Goal: Task Accomplishment & Management: Use online tool/utility

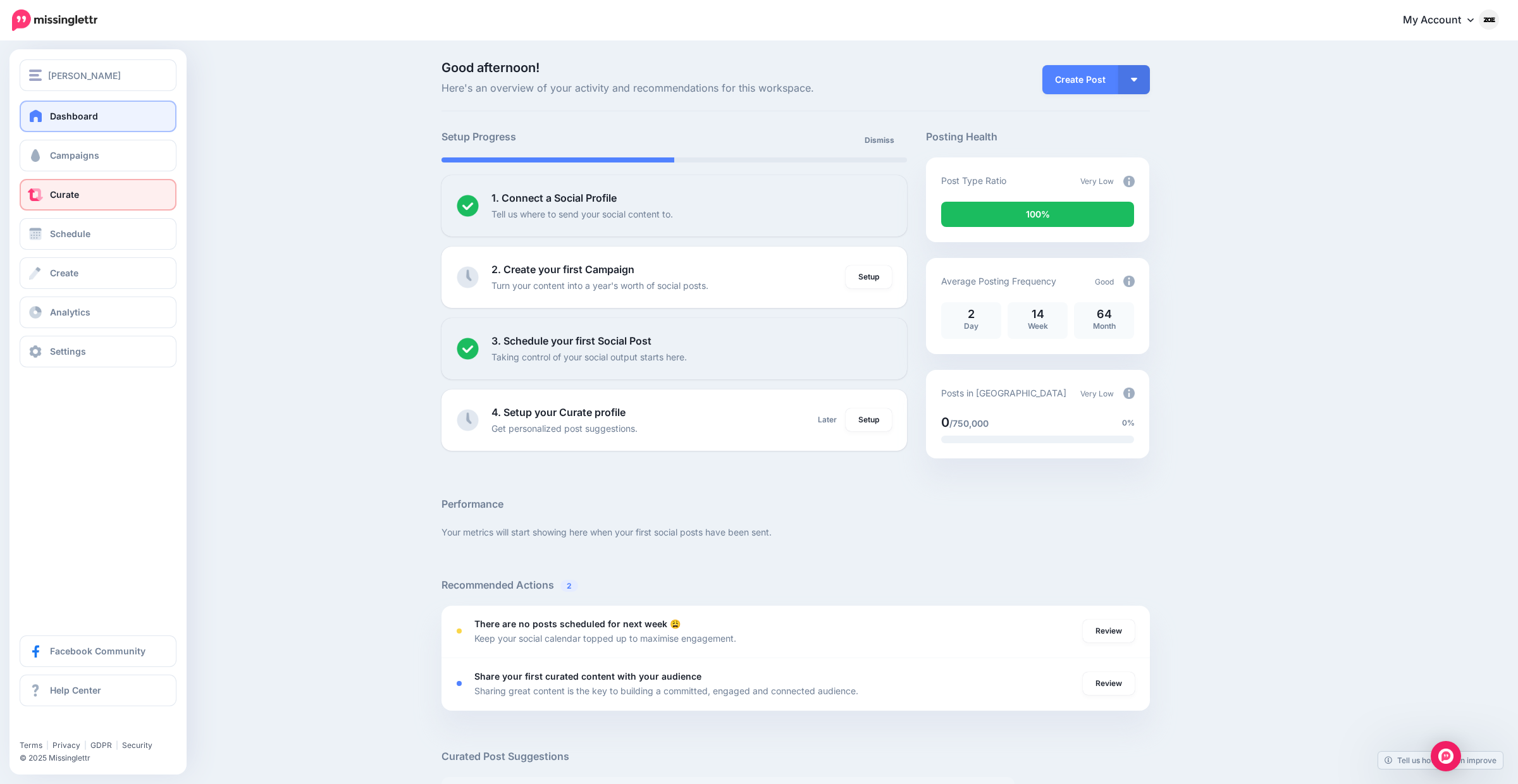
click at [46, 188] on link "Curate" at bounding box center [98, 195] width 157 height 32
click at [88, 236] on span "Schedule" at bounding box center [70, 233] width 41 height 10
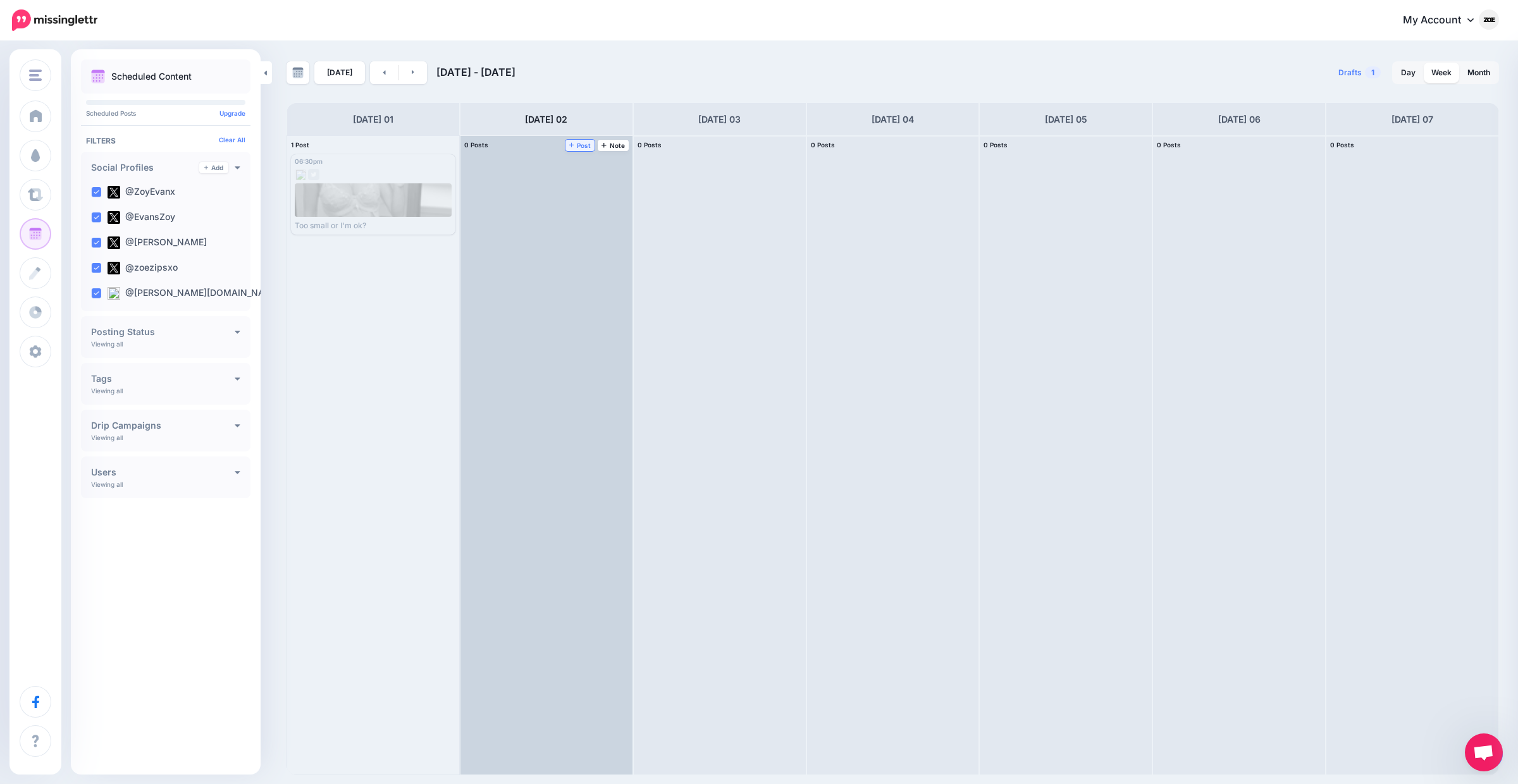
click at [588, 146] on span "Post" at bounding box center [580, 145] width 22 height 6
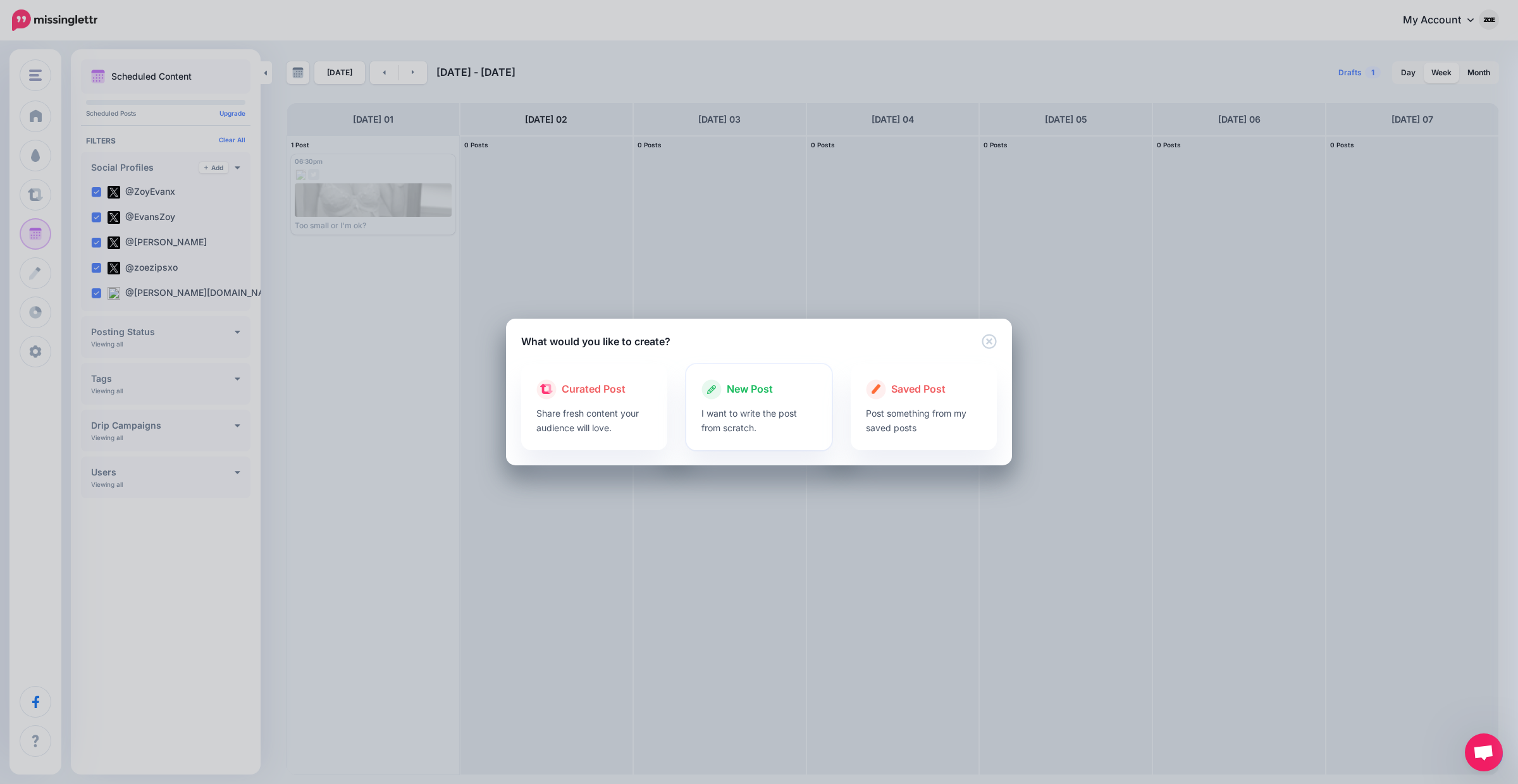
click at [767, 388] on span "New Post" at bounding box center [750, 389] width 46 height 17
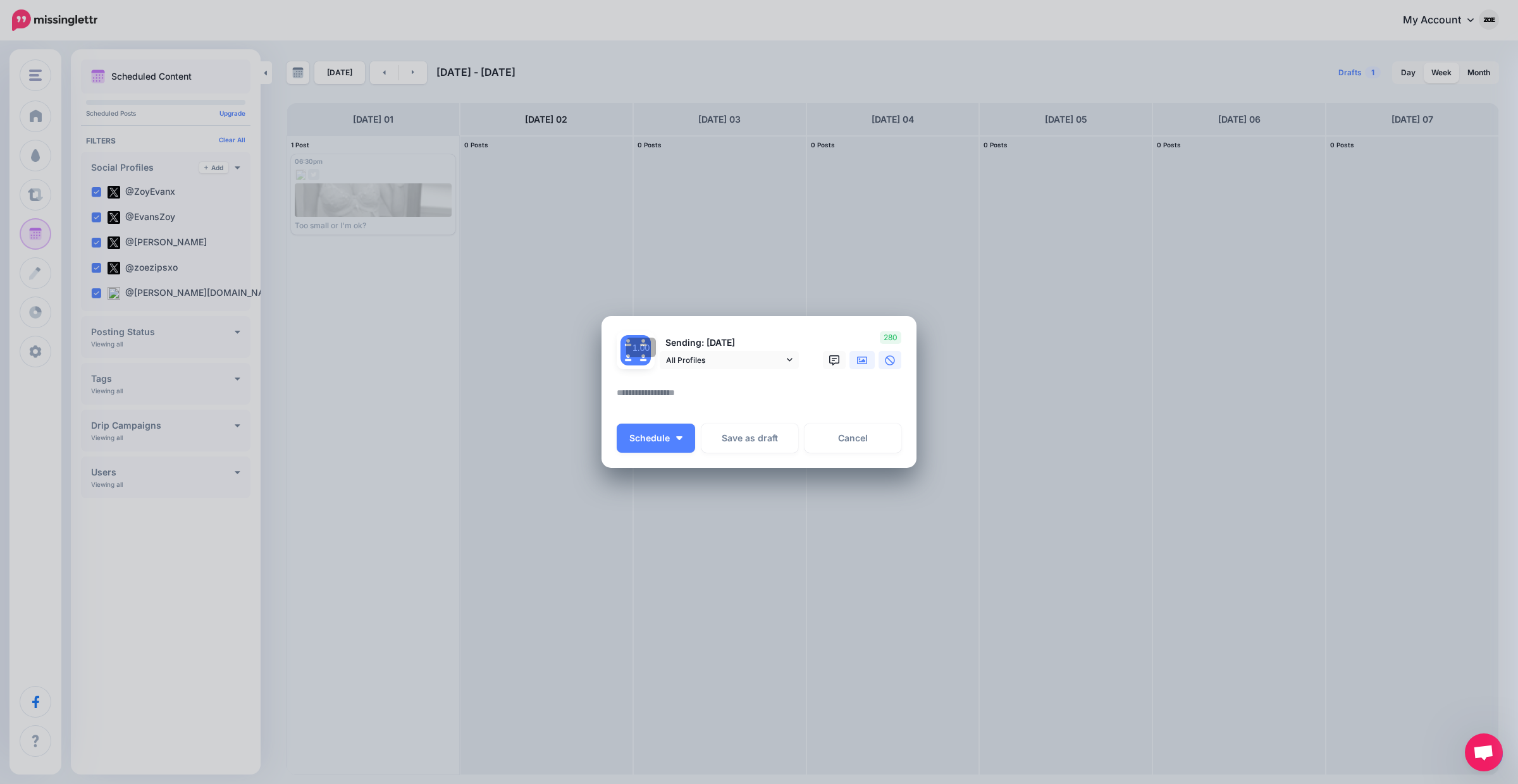
click at [855, 359] on link at bounding box center [862, 360] width 26 height 18
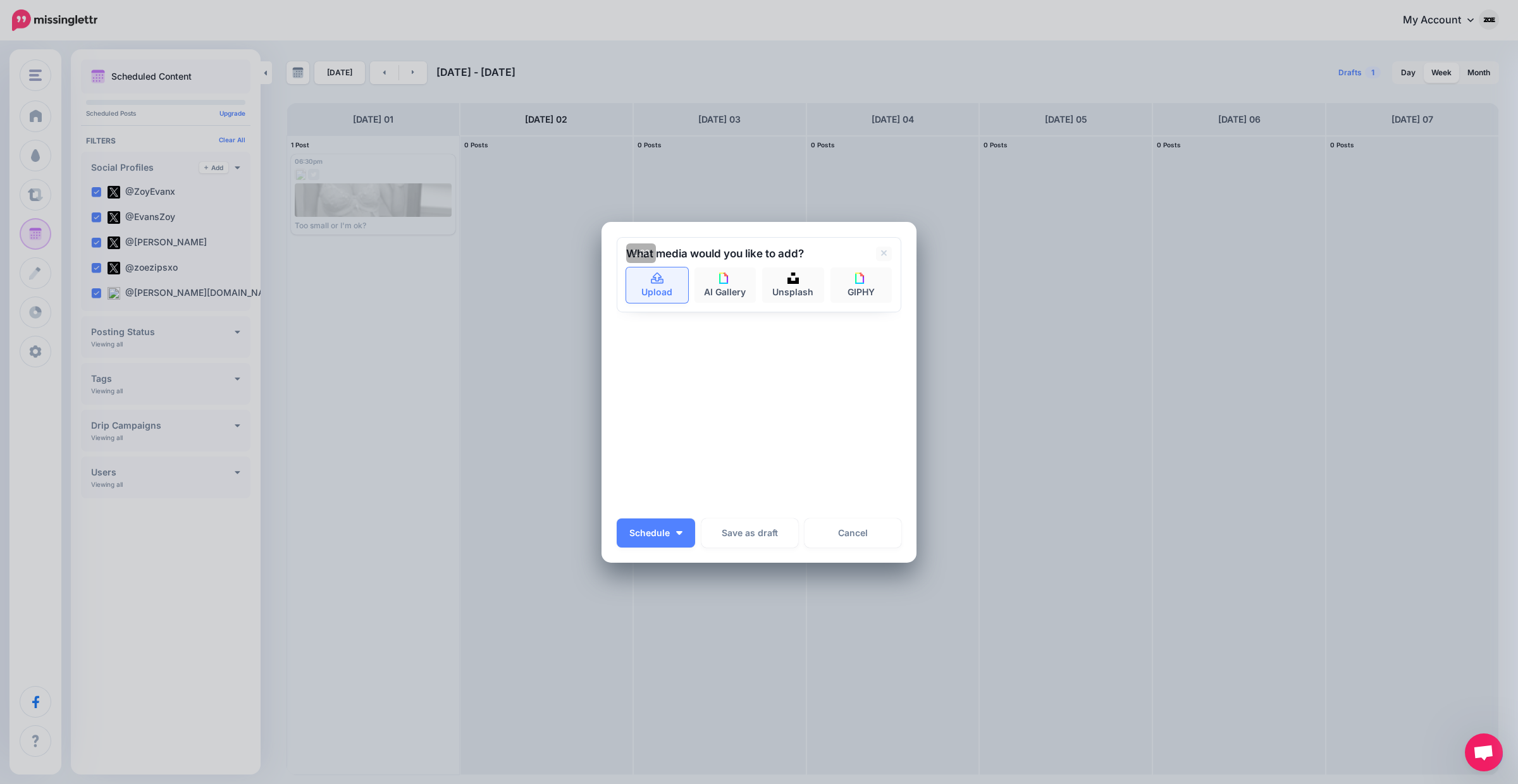
click at [680, 287] on link "Upload" at bounding box center [657, 285] width 62 height 35
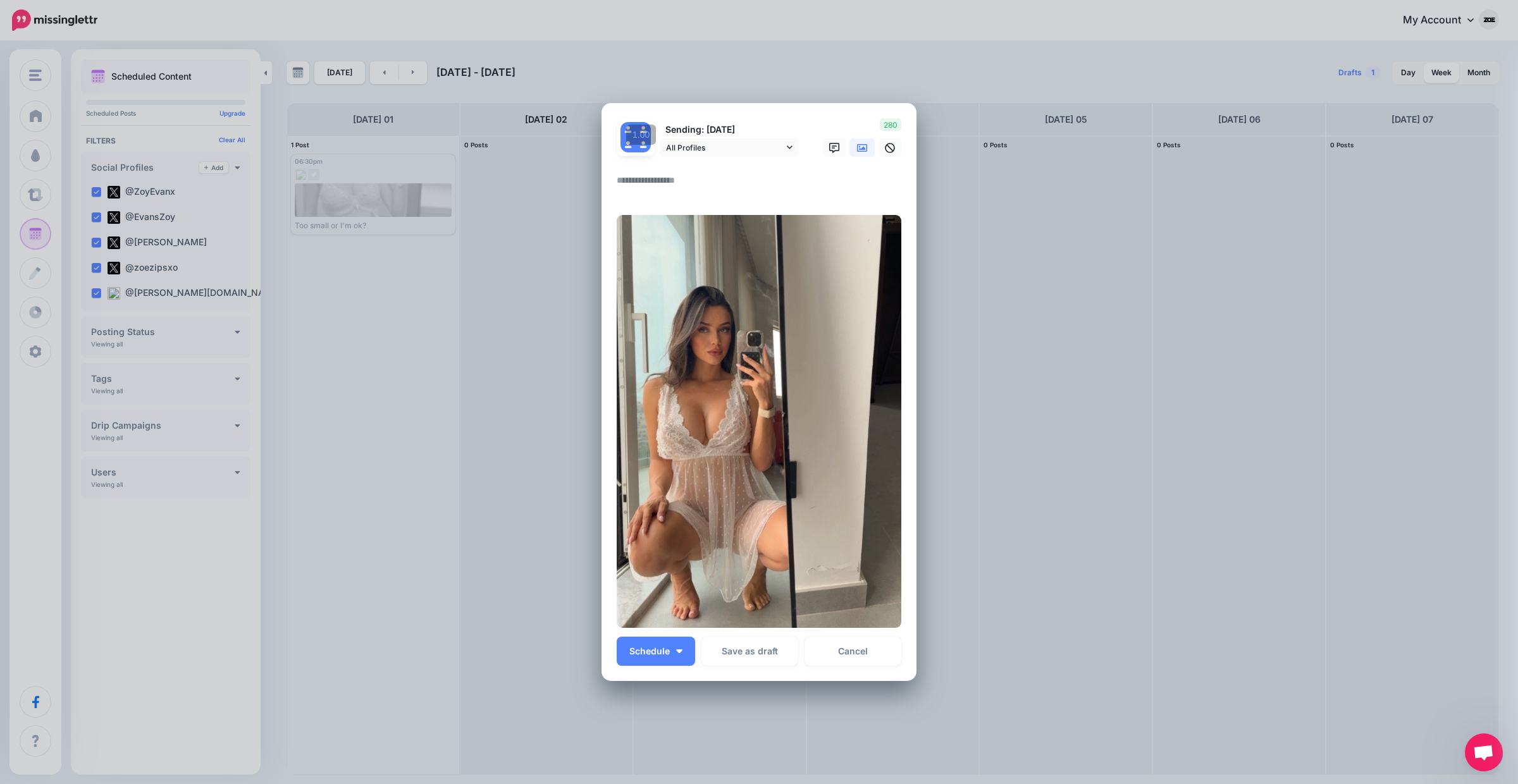
click at [676, 184] on textarea at bounding box center [762, 185] width 291 height 25
type textarea "**********"
click at [671, 646] on button "Schedule" at bounding box center [655, 651] width 78 height 29
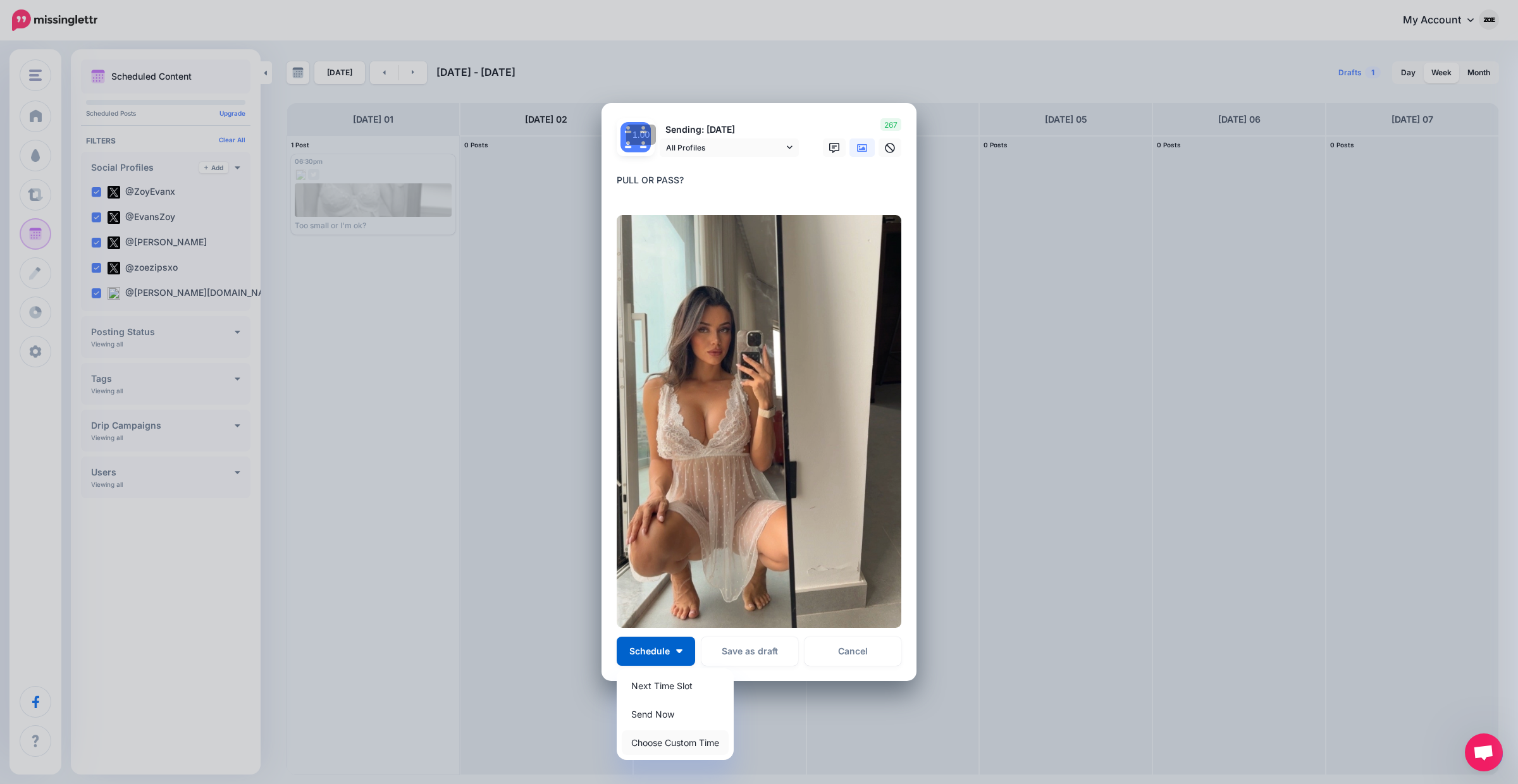
click at [685, 737] on link "Choose Custom Time" at bounding box center [675, 742] width 107 height 25
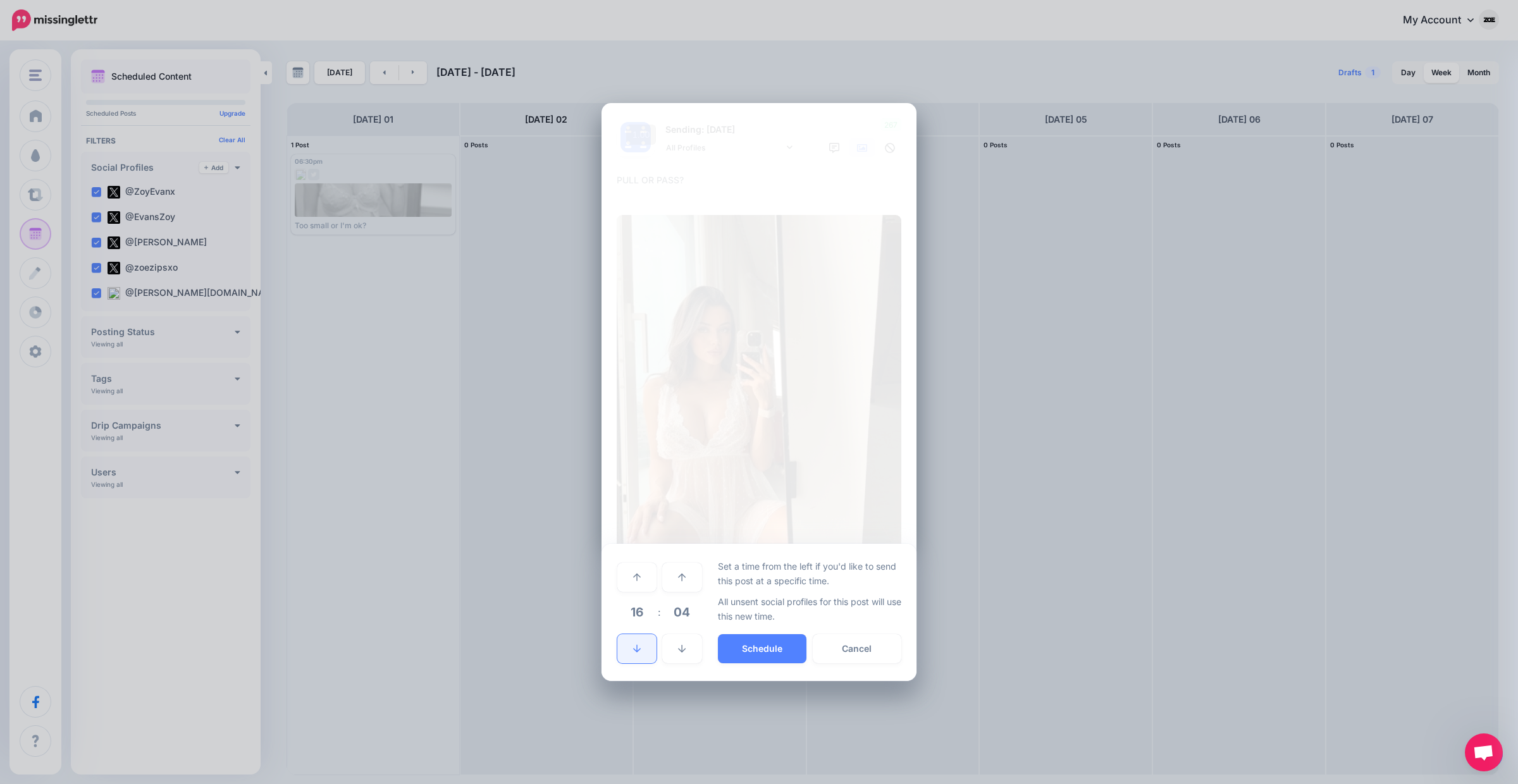
click at [634, 643] on link at bounding box center [636, 648] width 39 height 29
click at [634, 583] on link at bounding box center [636, 577] width 39 height 29
click at [691, 577] on link at bounding box center [681, 577] width 39 height 29
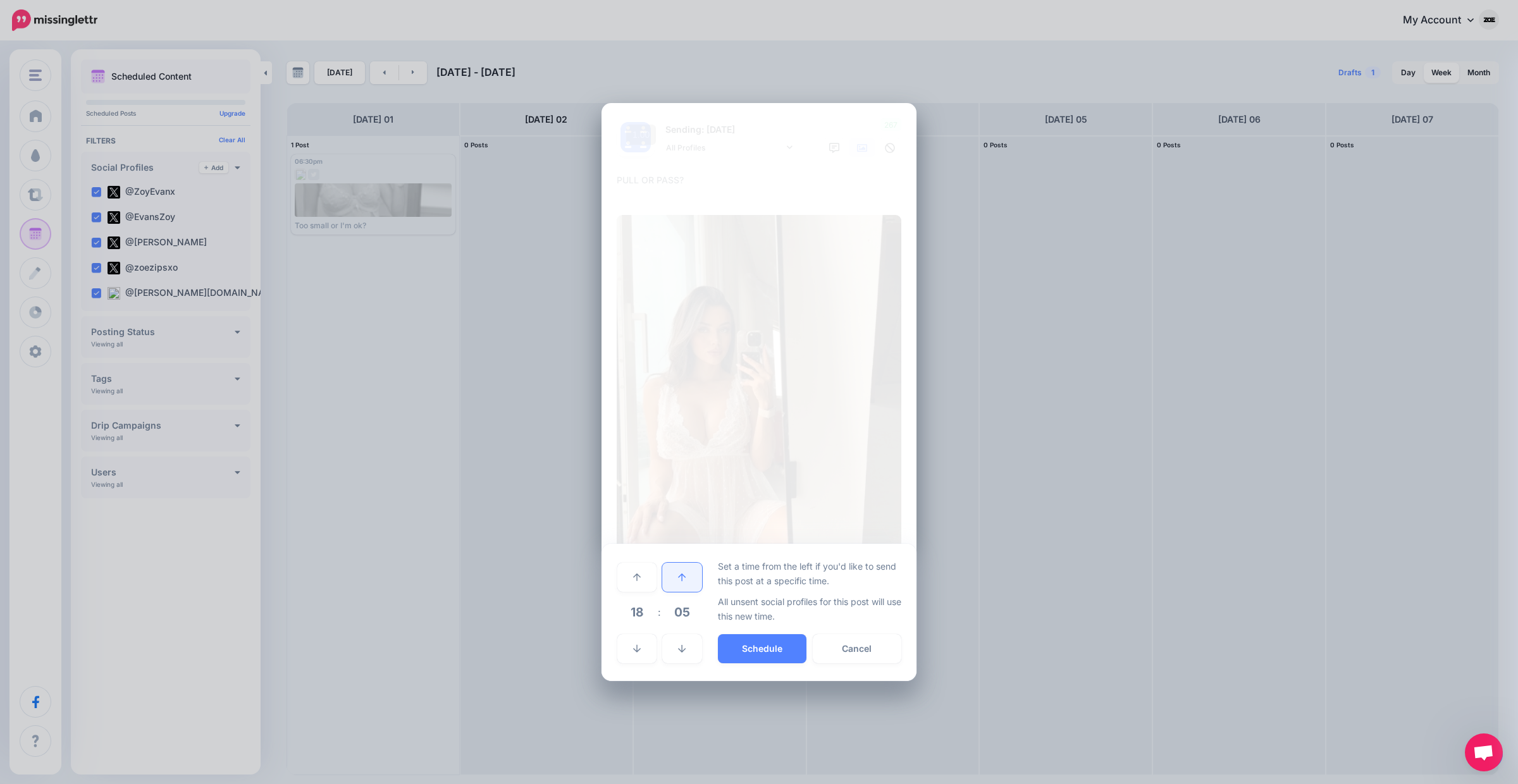
click at [691, 577] on link at bounding box center [681, 577] width 39 height 29
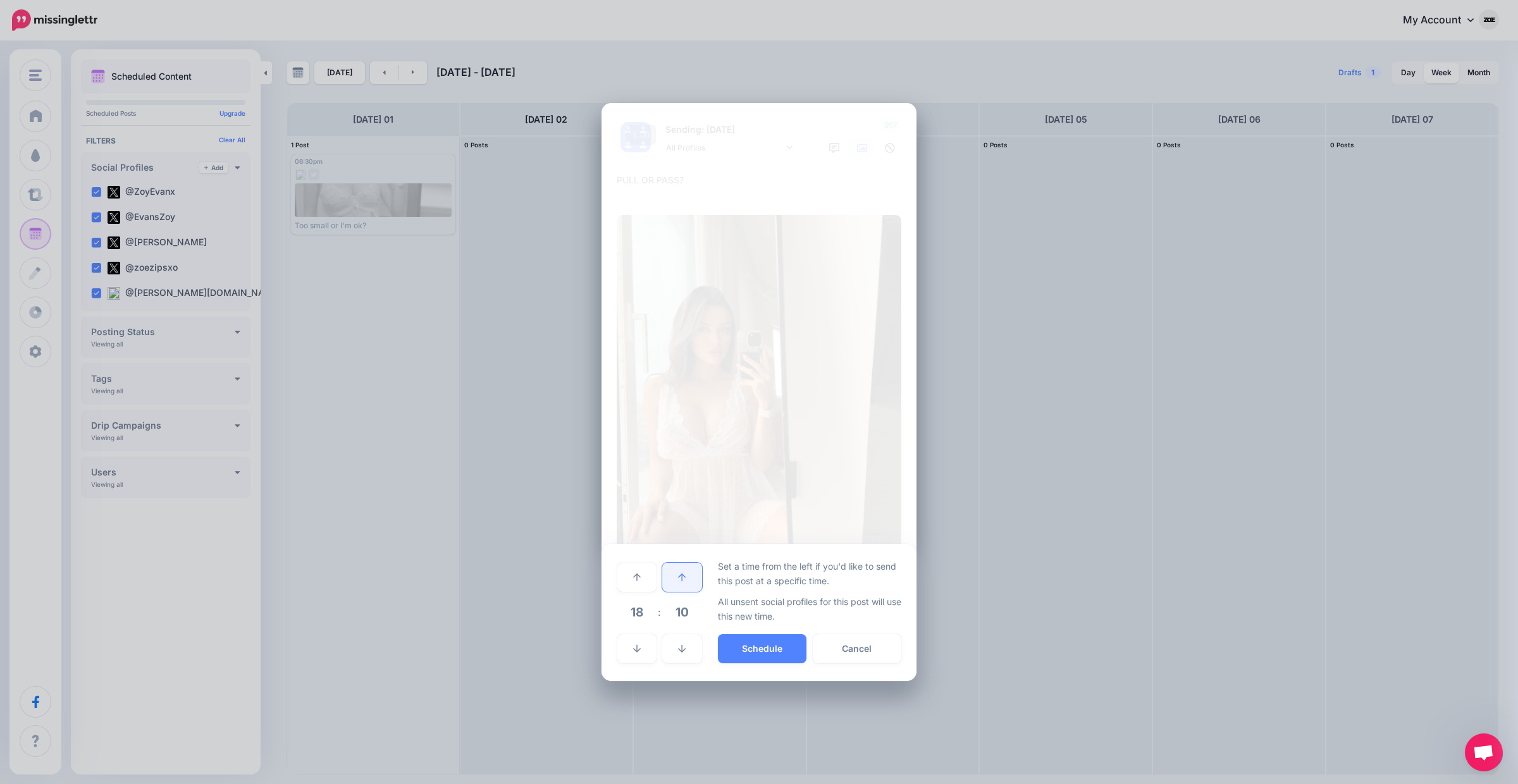
click at [691, 577] on link at bounding box center [681, 577] width 39 height 29
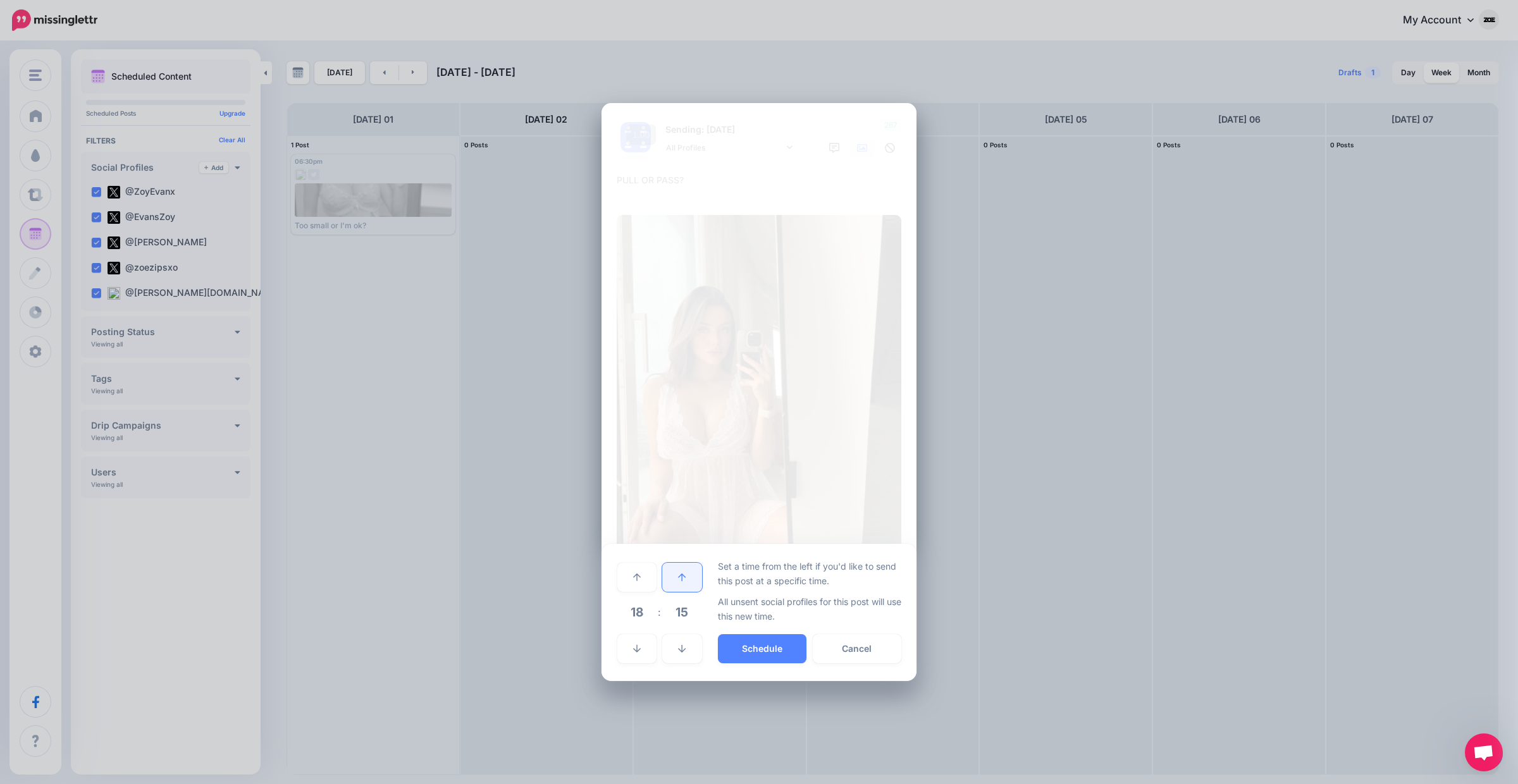
click at [691, 577] on link at bounding box center [681, 577] width 39 height 29
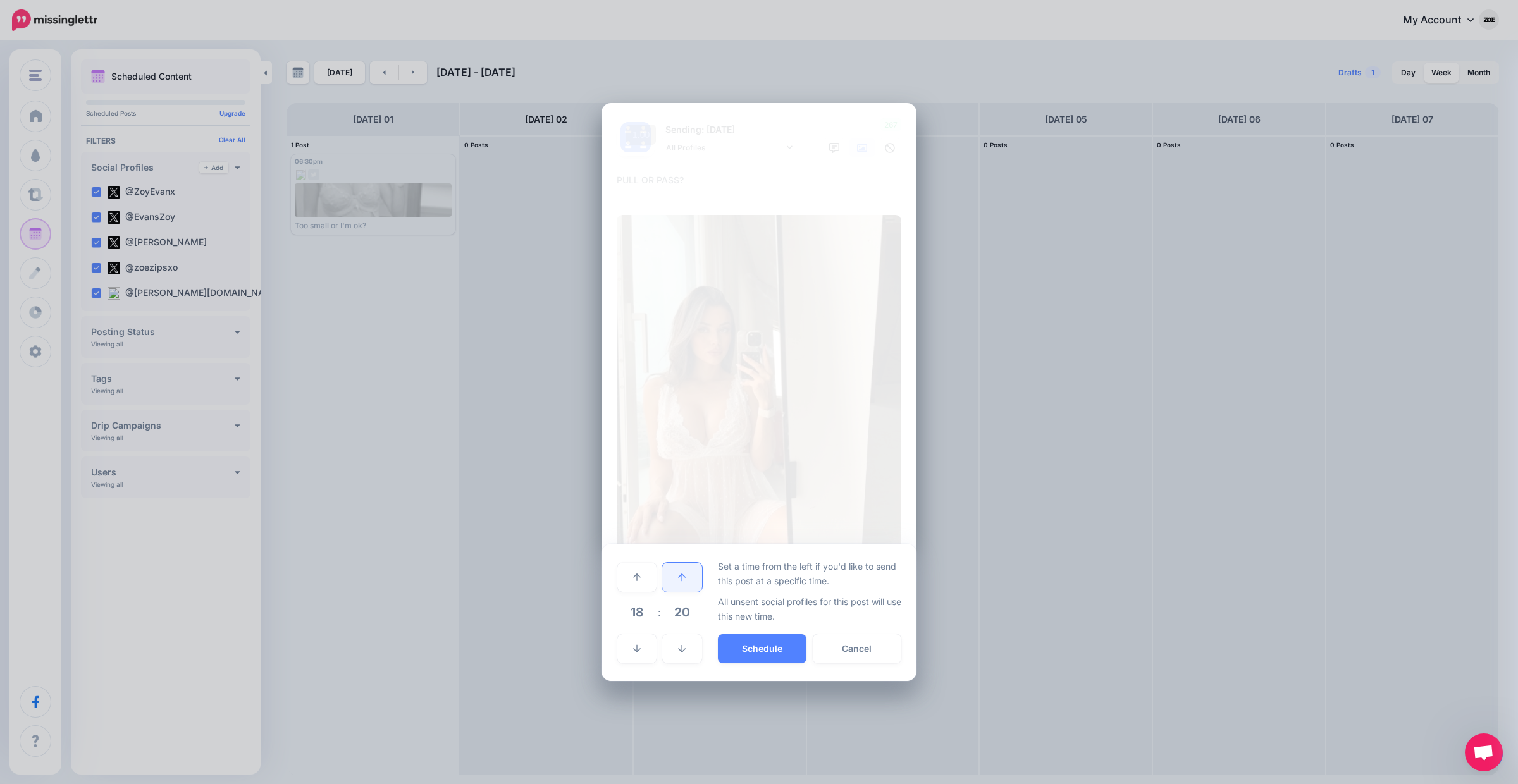
click at [691, 577] on link at bounding box center [681, 577] width 39 height 29
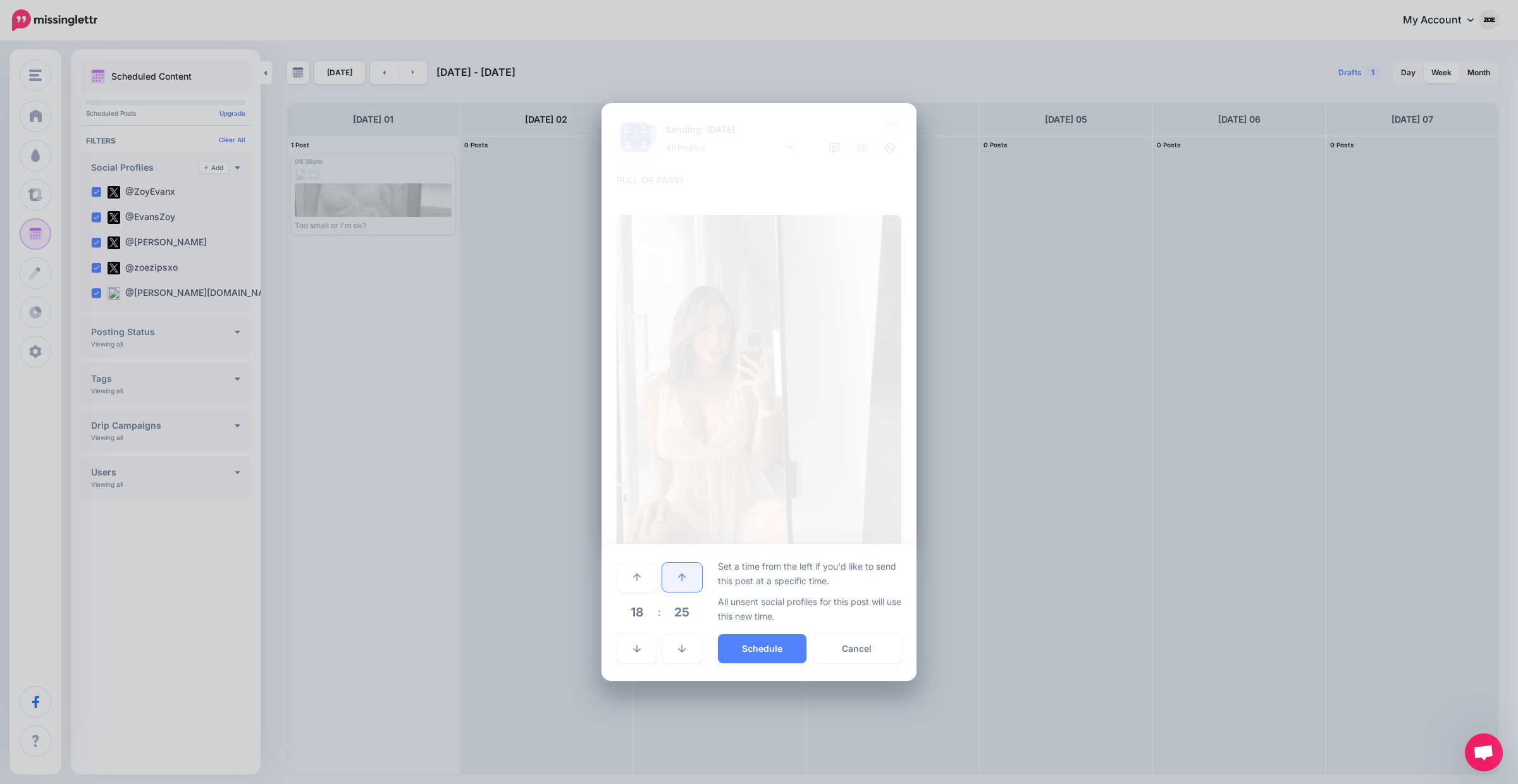
click at [691, 577] on link at bounding box center [681, 577] width 39 height 29
click at [773, 649] on button "Schedule" at bounding box center [762, 648] width 89 height 29
